Goal: Go to known website: Access a specific website the user already knows

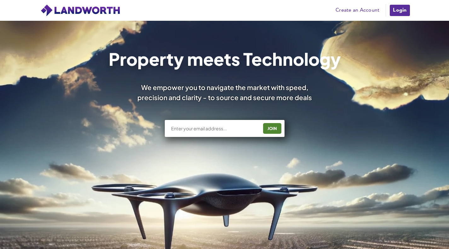
click at [187, 129] on input "text" at bounding box center [215, 129] width 88 height 6
click at [181, 129] on input "text" at bounding box center [215, 129] width 88 height 6
click at [171, 150] on div "Property meets Technology We empower you to navigate the market with speed, pre…" at bounding box center [224, 184] width 449 height 326
click at [400, 9] on link "Login" at bounding box center [399, 10] width 21 height 13
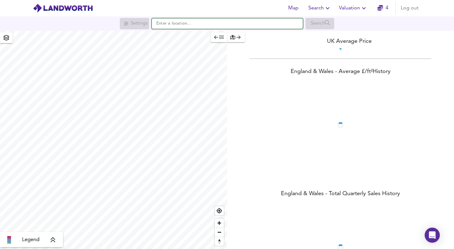
click at [170, 21] on input "text" at bounding box center [227, 23] width 151 height 11
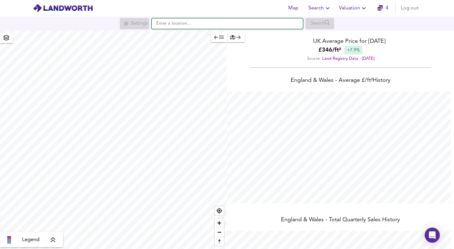
scroll to position [249, 454]
